Goal: Task Accomplishment & Management: Manage account settings

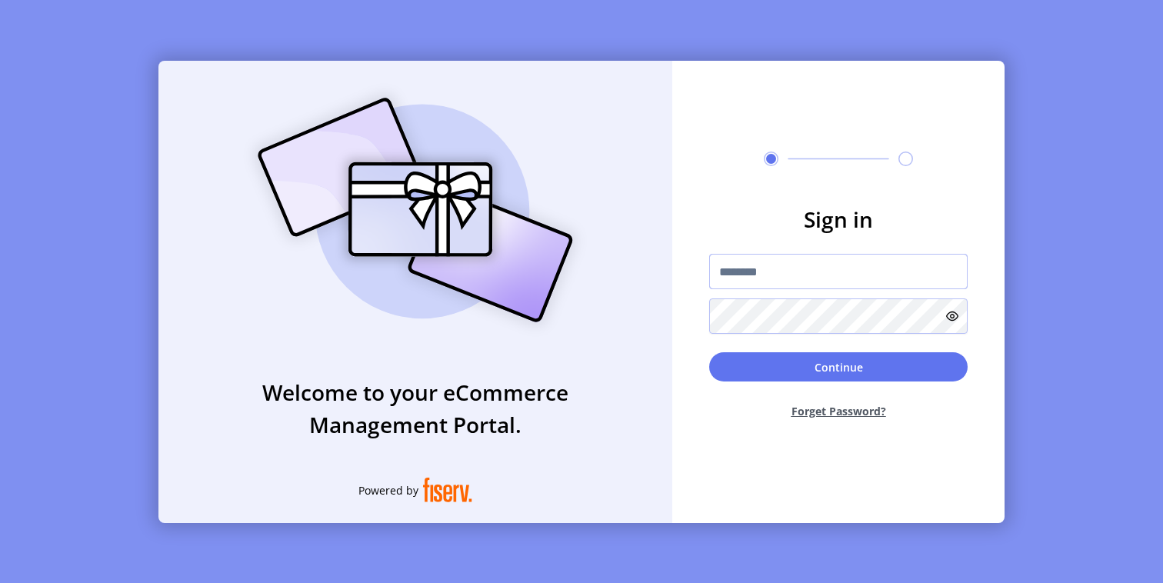
click at [873, 278] on input "text" at bounding box center [838, 271] width 258 height 35
type input "**********"
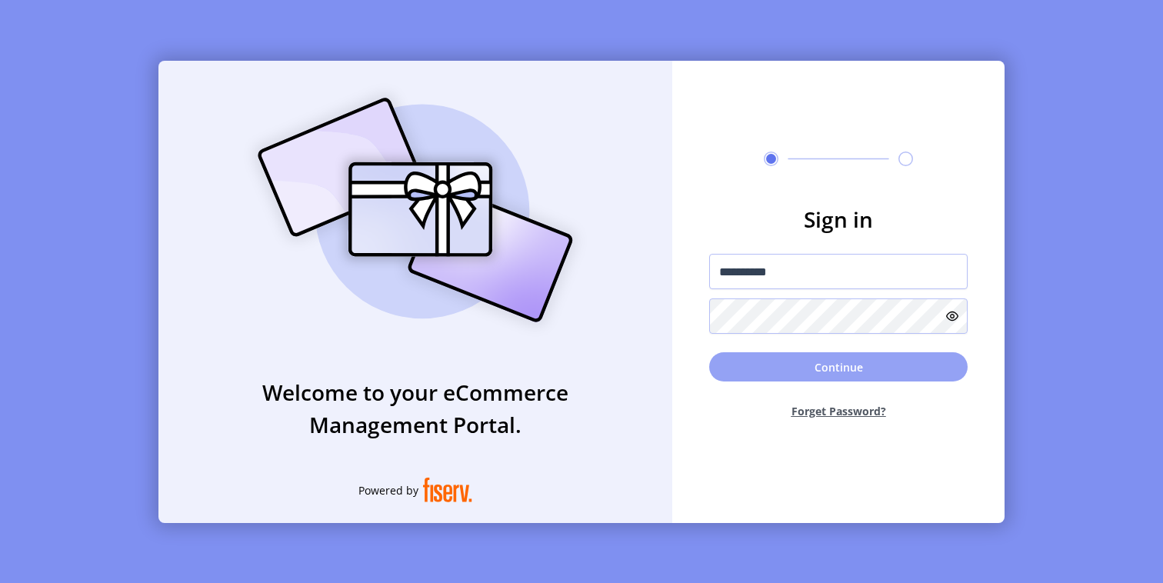
click at [767, 367] on button "Continue" at bounding box center [838, 366] width 258 height 29
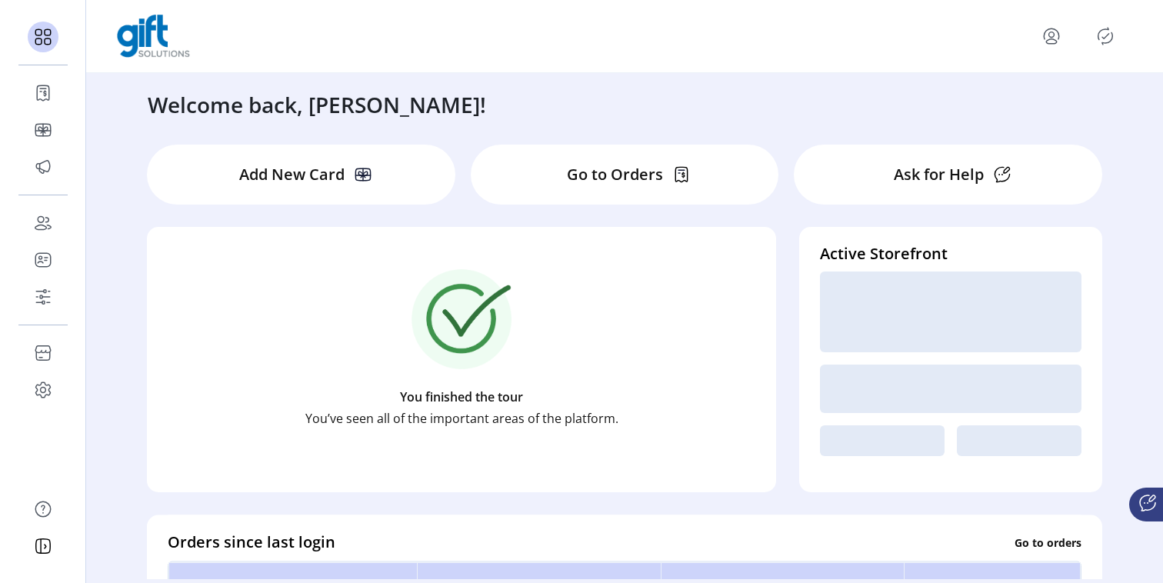
click at [601, 172] on p "Go to Orders" at bounding box center [615, 174] width 96 height 23
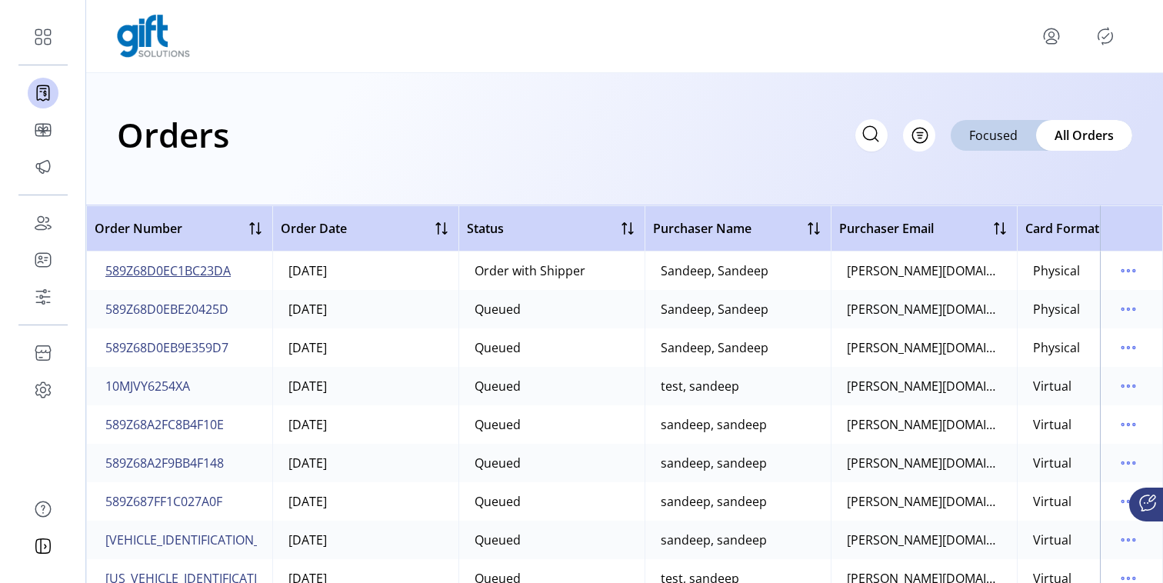
click at [172, 265] on span "589Z68D0EC1BC23DA" at bounding box center [167, 271] width 125 height 18
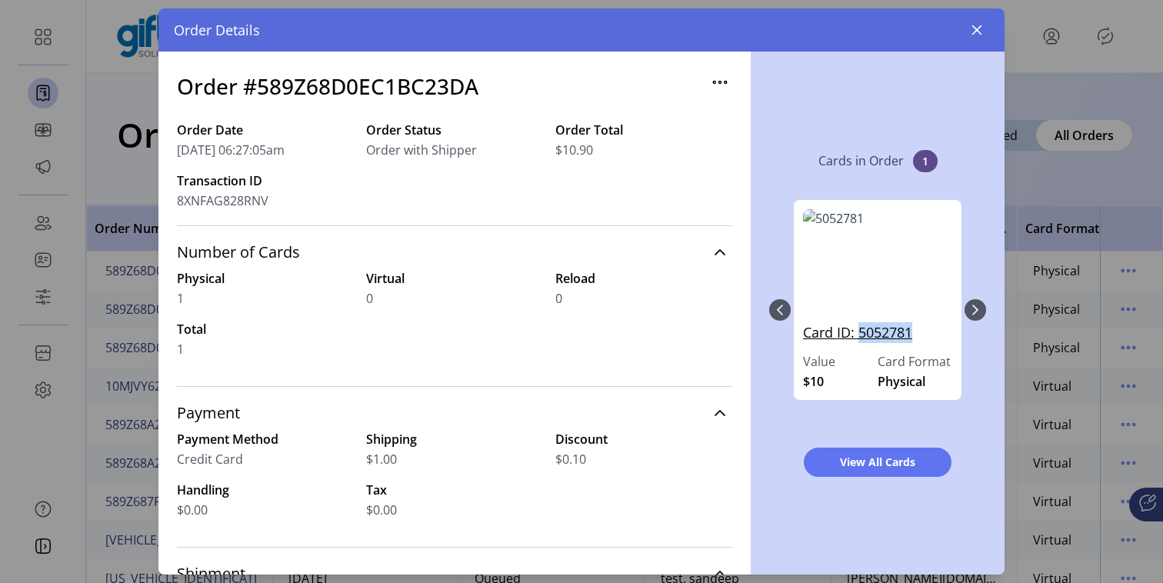
drag, startPoint x: 915, startPoint y: 331, endPoint x: 857, endPoint y: 333, distance: 57.7
click at [857, 333] on link "Card ID: 5052781" at bounding box center [877, 337] width 149 height 30
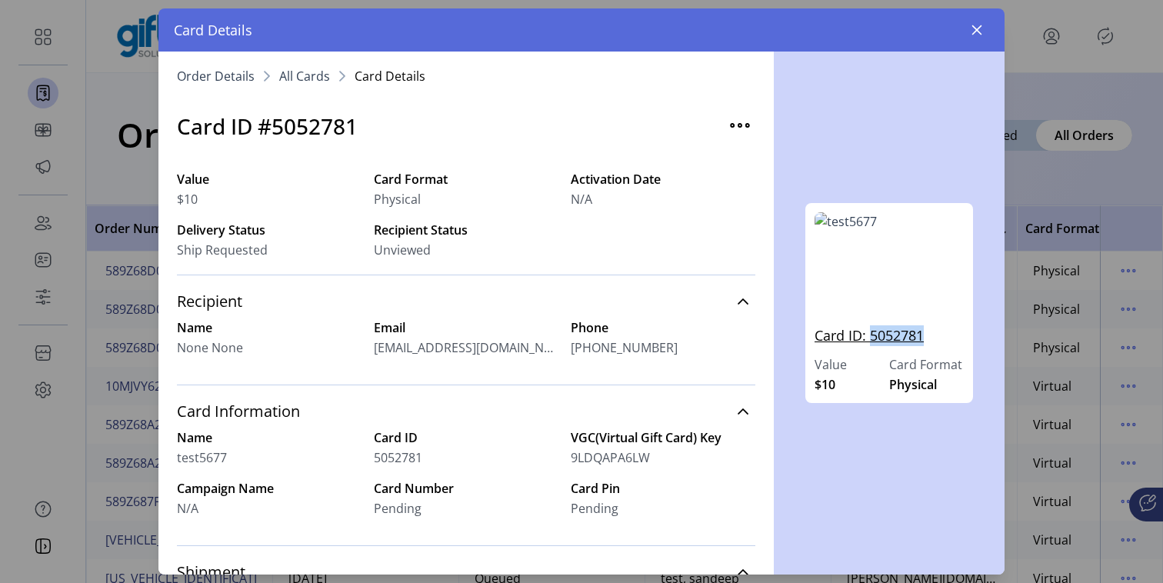
drag, startPoint x: 930, startPoint y: 333, endPoint x: 873, endPoint y: 340, distance: 57.3
click at [873, 340] on link "Card ID: 5052781" at bounding box center [889, 340] width 149 height 30
copy link "5052781"
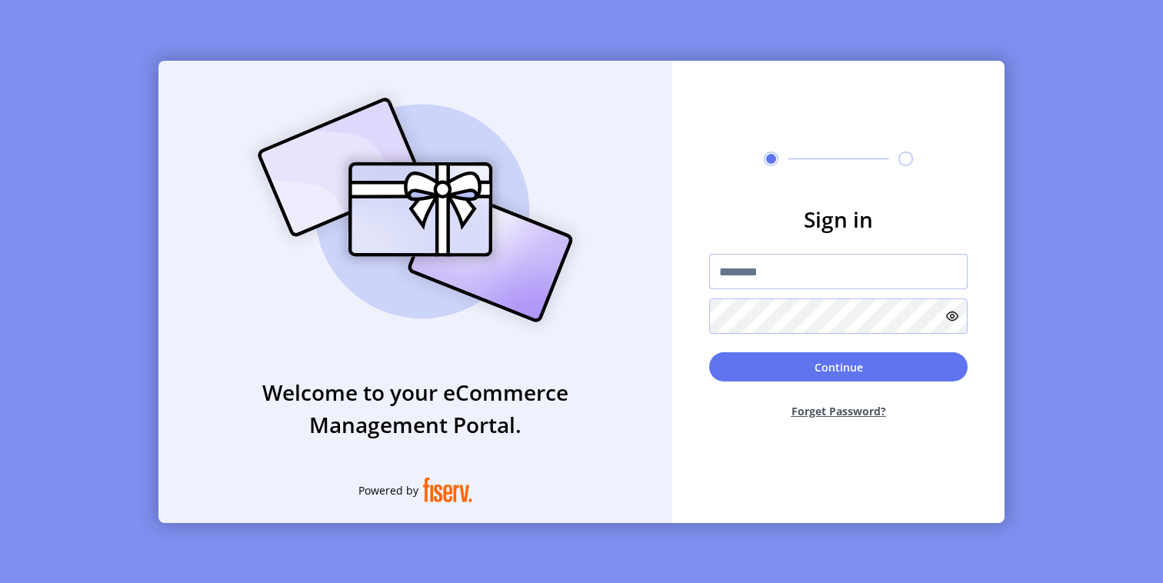
click at [840, 275] on input "text" at bounding box center [838, 271] width 258 height 35
type input "**********"
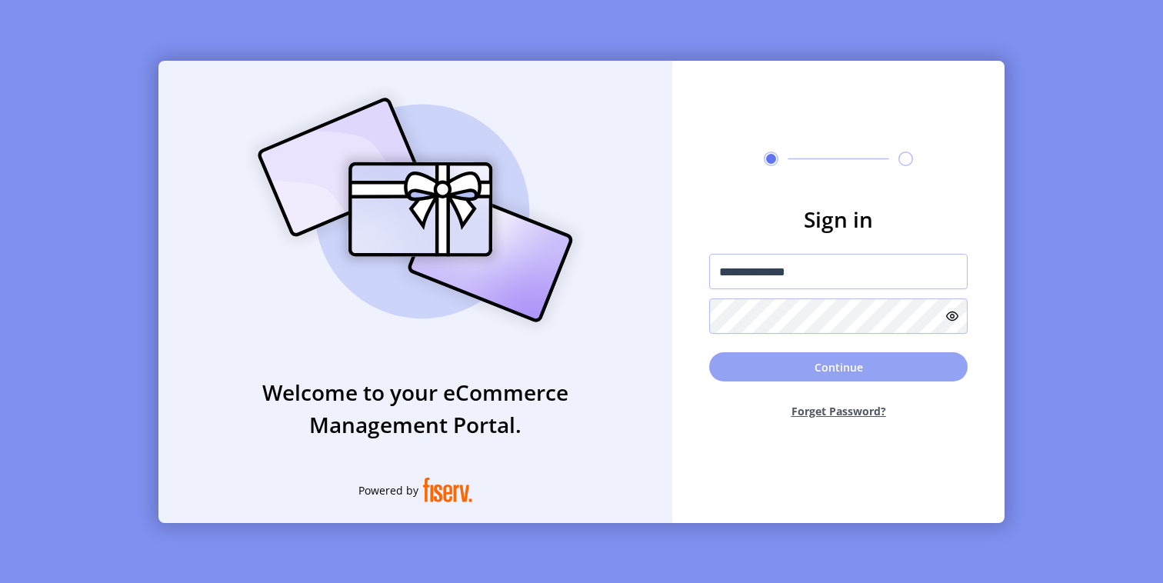
click at [835, 379] on button "Continue" at bounding box center [838, 366] width 258 height 29
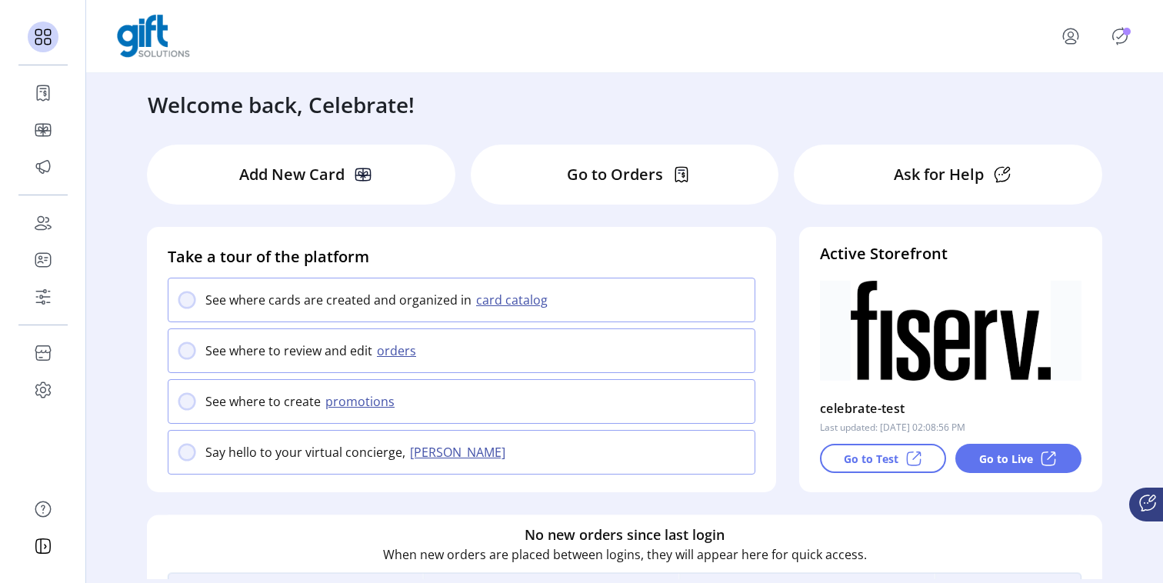
click at [629, 169] on p "Go to Orders" at bounding box center [615, 174] width 96 height 23
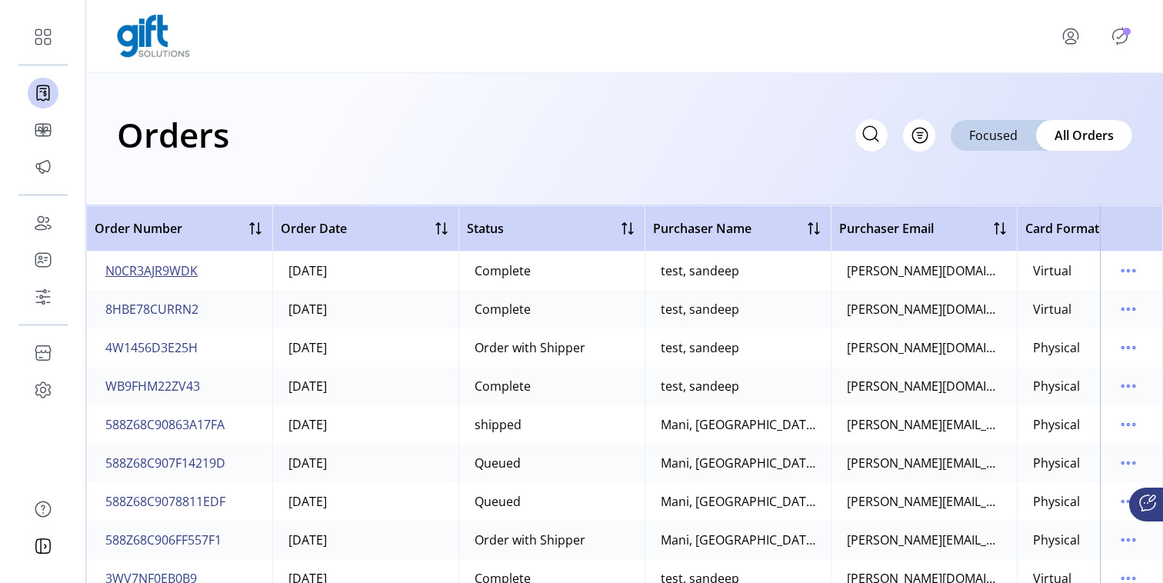
click at [168, 269] on span "N0CR3AJR9WDK" at bounding box center [151, 271] width 92 height 18
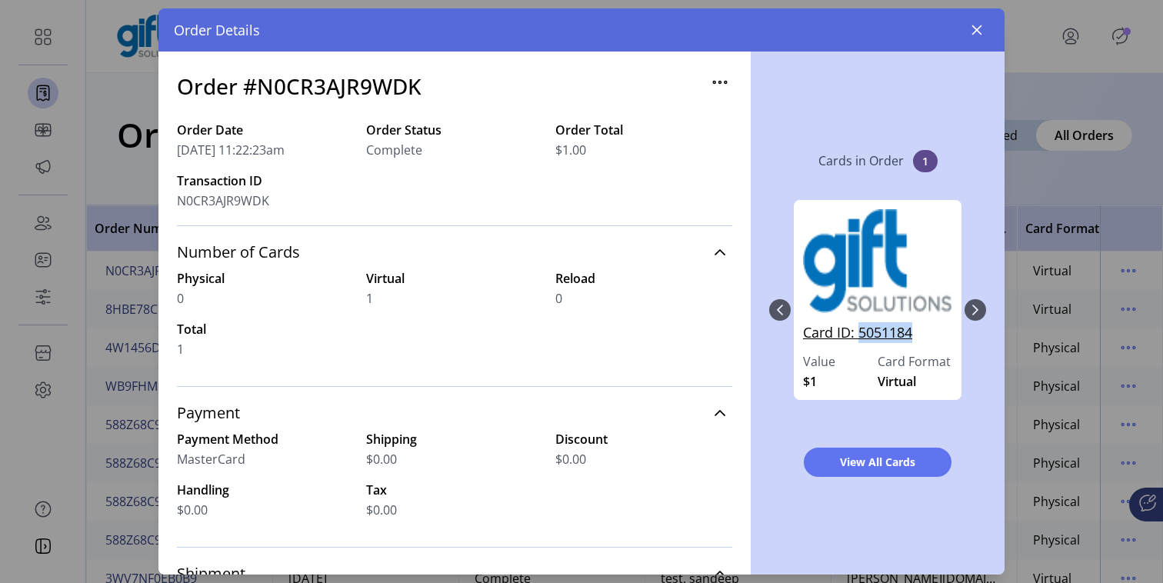
drag, startPoint x: 927, startPoint y: 334, endPoint x: 859, endPoint y: 330, distance: 68.6
click at [859, 330] on link "Card ID: 5051184" at bounding box center [877, 337] width 149 height 30
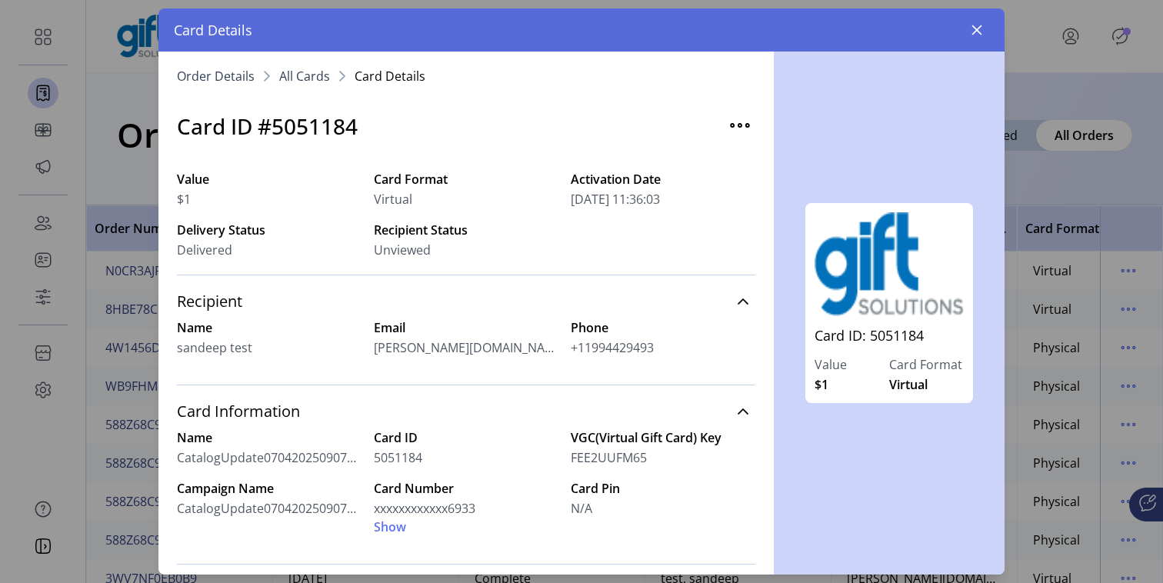
click at [322, 123] on h3 "Card ID #5051184" at bounding box center [267, 126] width 181 height 32
copy h3 "5051184"
